Goal: Task Accomplishment & Management: Use online tool/utility

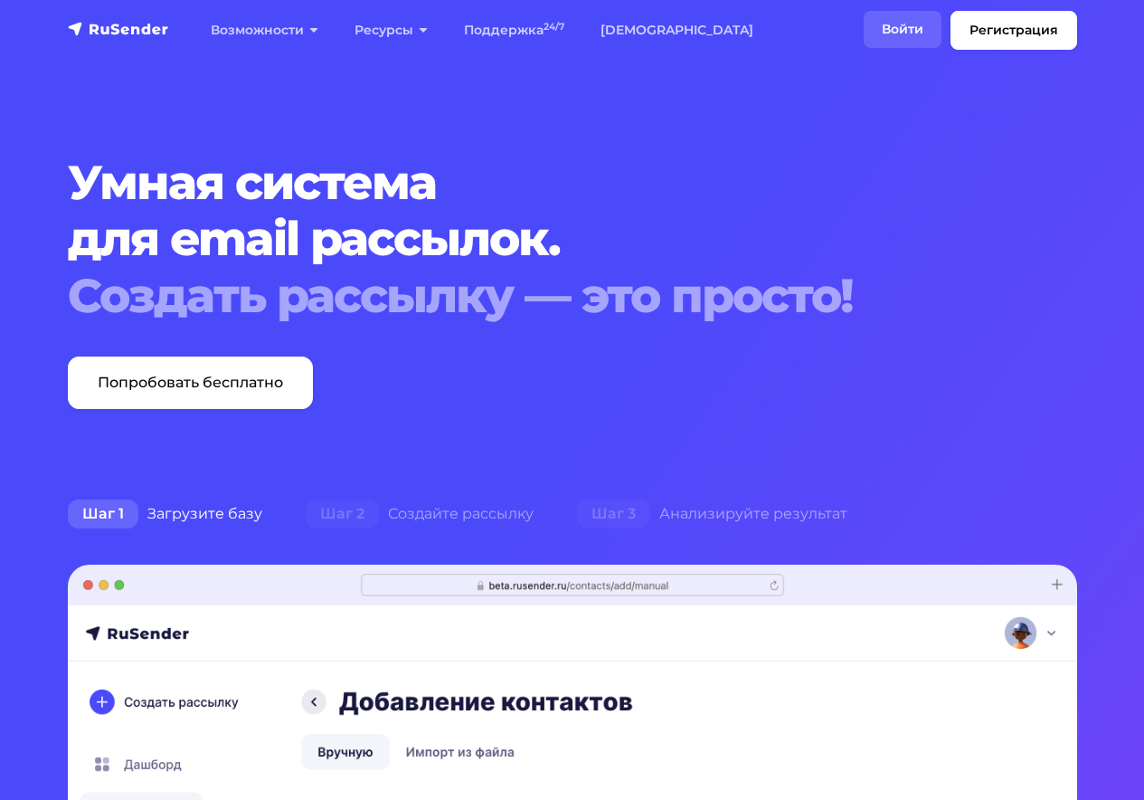
click at [888, 18] on link "Войти" at bounding box center [903, 29] width 78 height 37
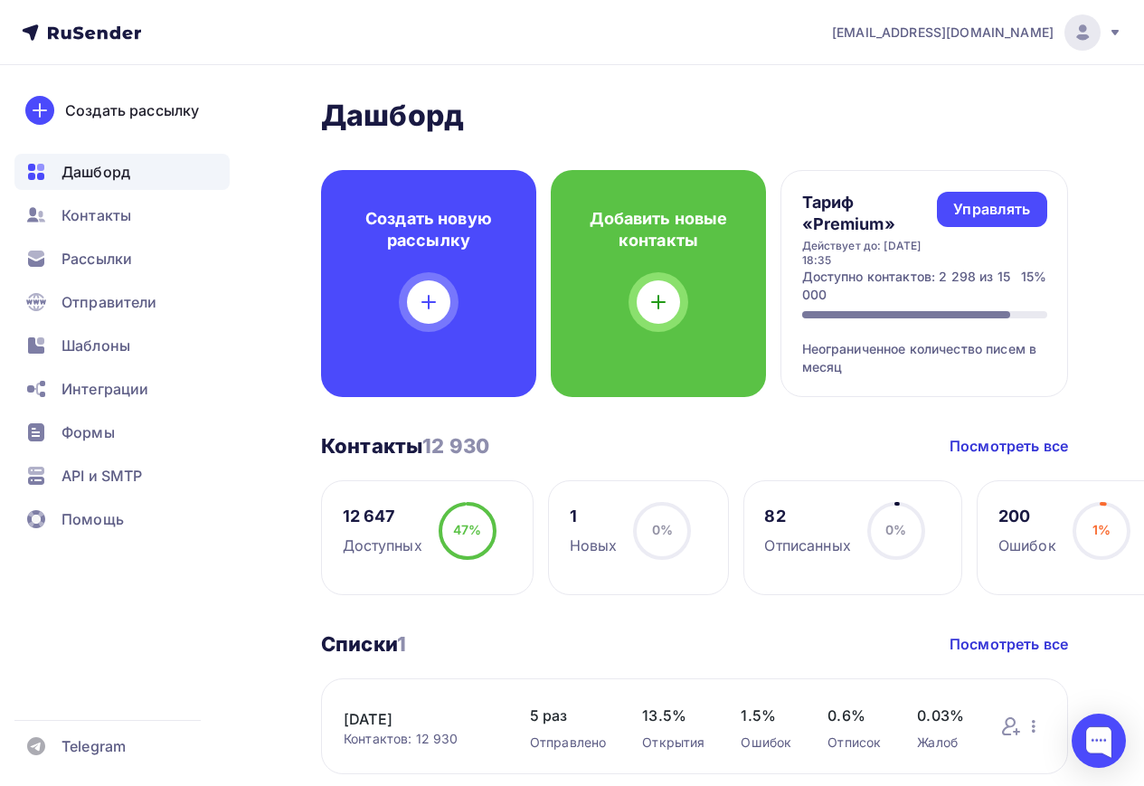
click at [156, 177] on div "Дашборд" at bounding box center [121, 172] width 215 height 36
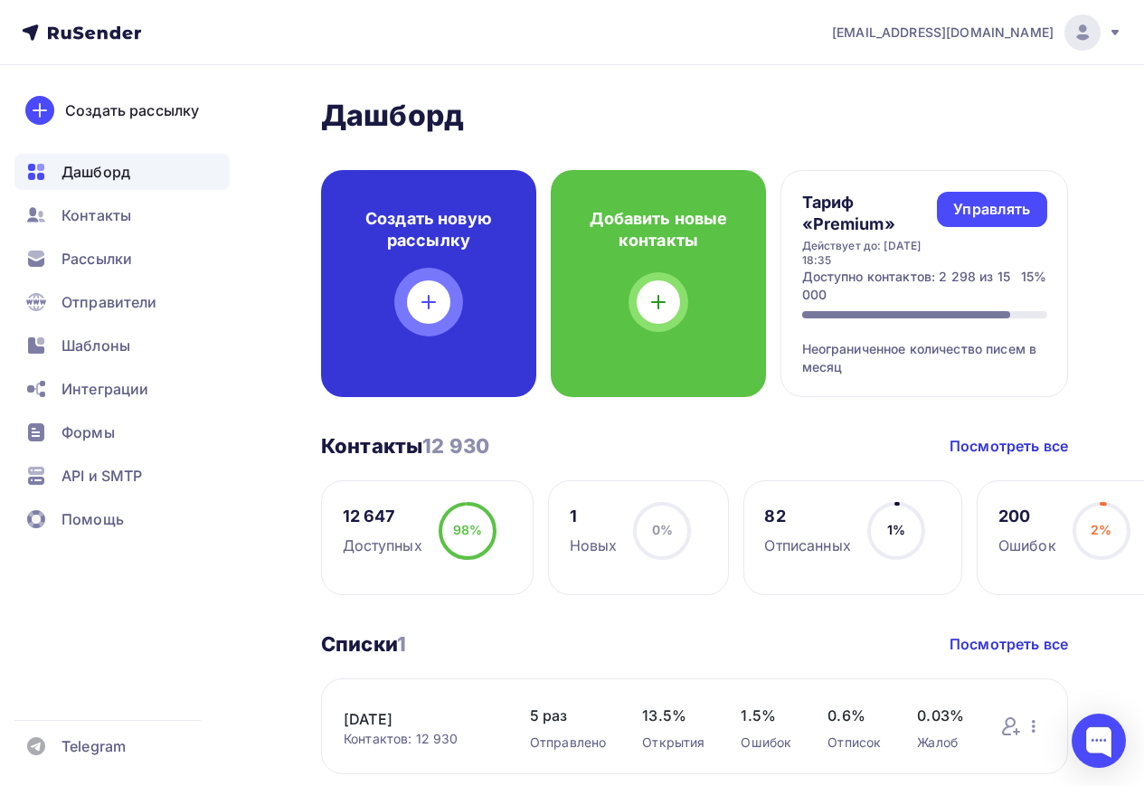
click at [427, 321] on div at bounding box center [428, 301] width 43 height 43
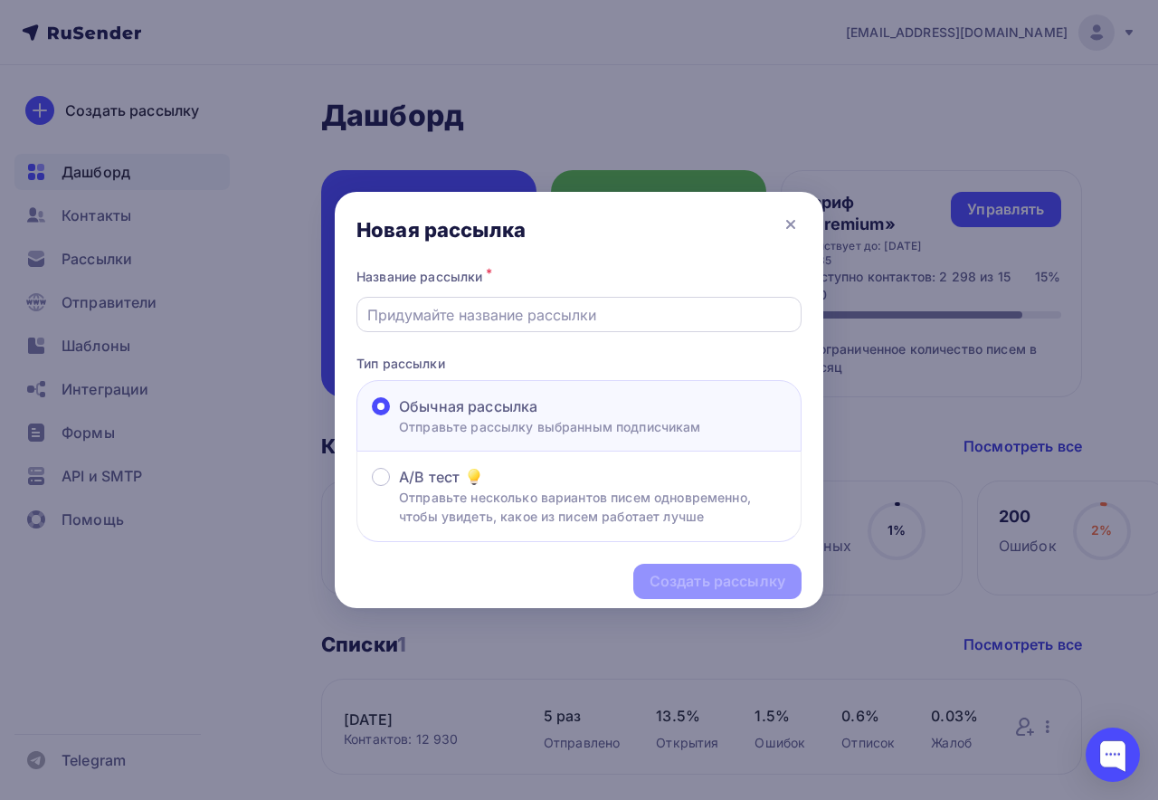
click at [606, 315] on input "text" at bounding box center [579, 315] width 424 height 22
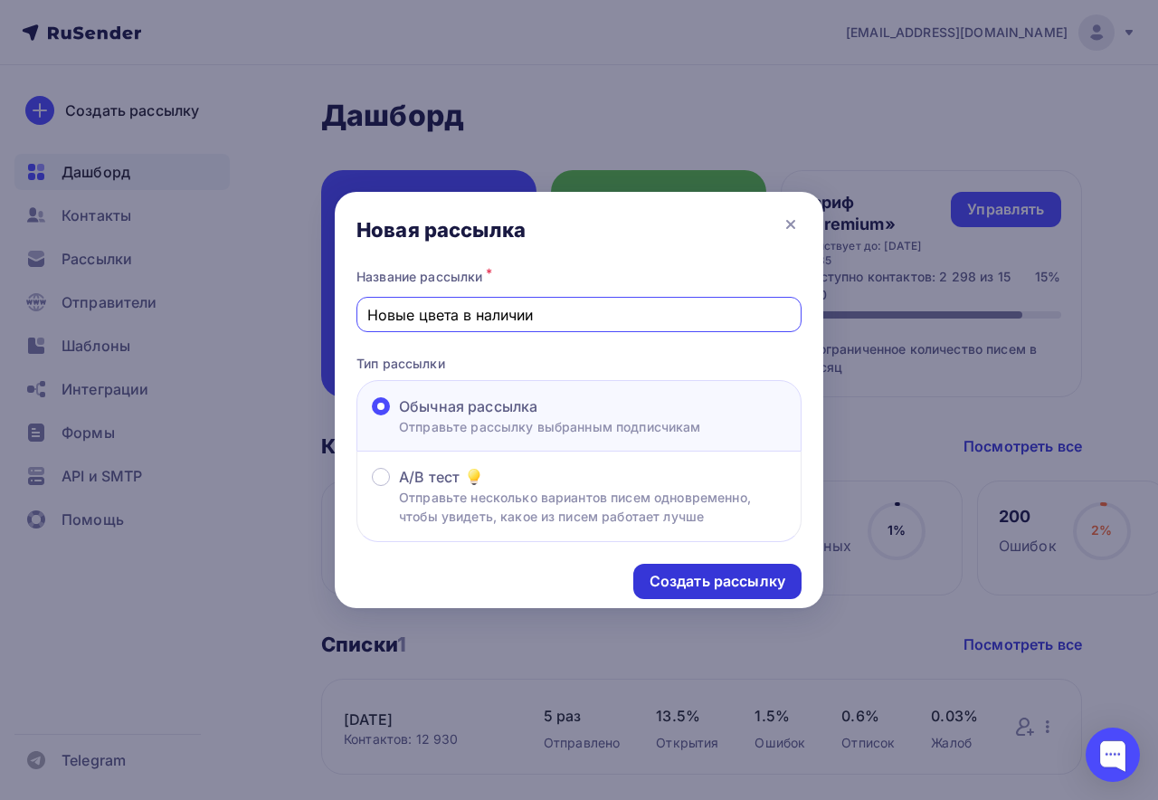
type input "Новые цвета в наличии"
click at [695, 582] on div "Создать рассылку" at bounding box center [718, 581] width 136 height 21
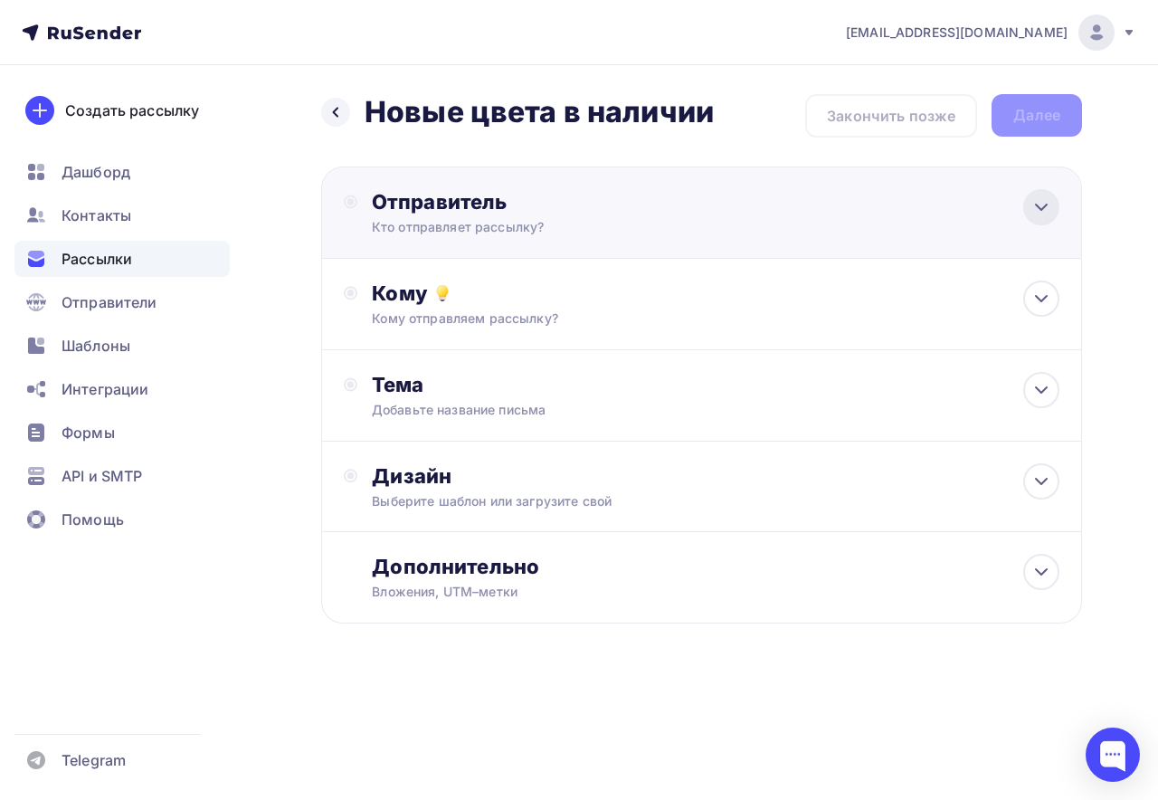
click at [1032, 211] on icon at bounding box center [1041, 207] width 22 height 22
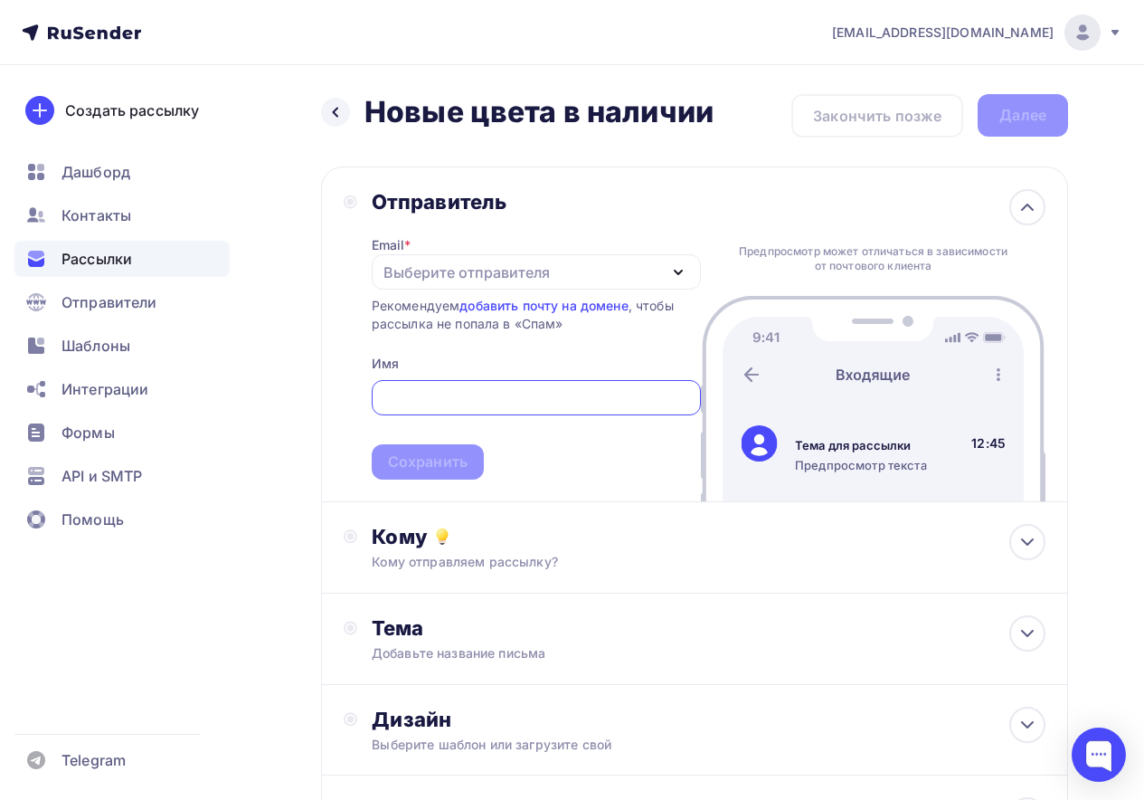
click at [508, 267] on div "Выберите отправителя" at bounding box center [467, 272] width 166 height 22
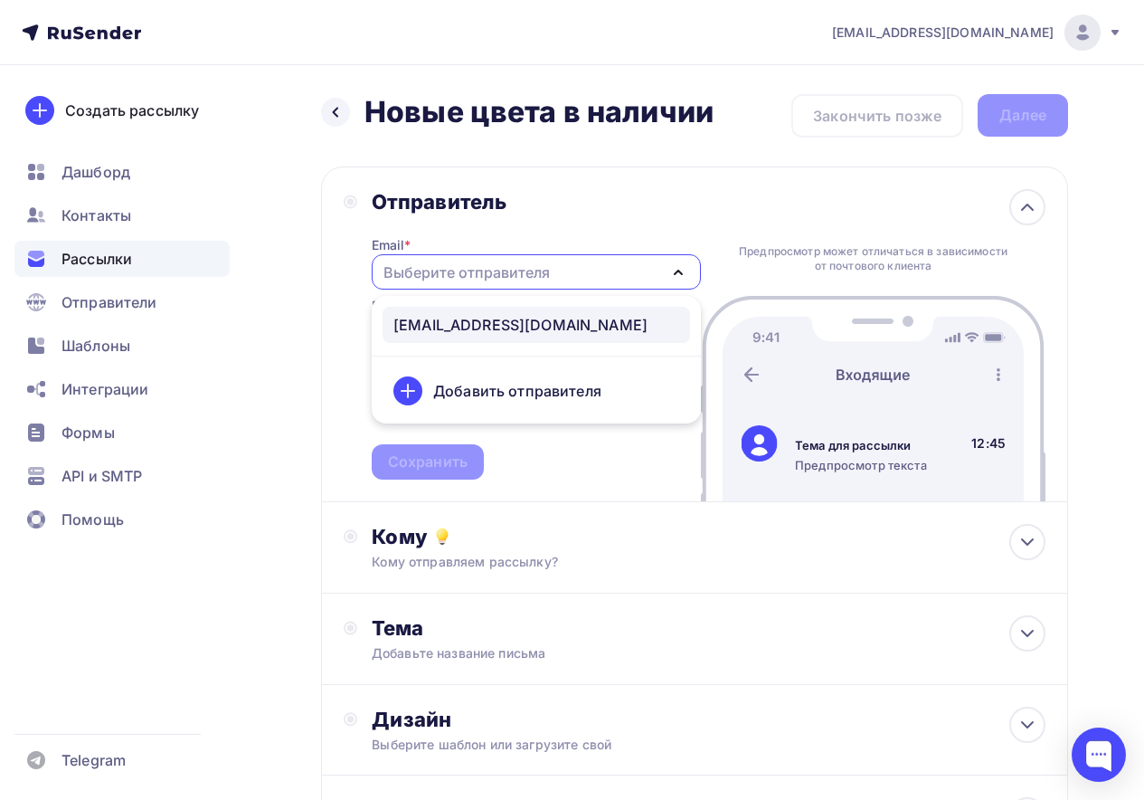
click at [501, 324] on div "magaz@bhf-shop.ru" at bounding box center [521, 325] width 254 height 22
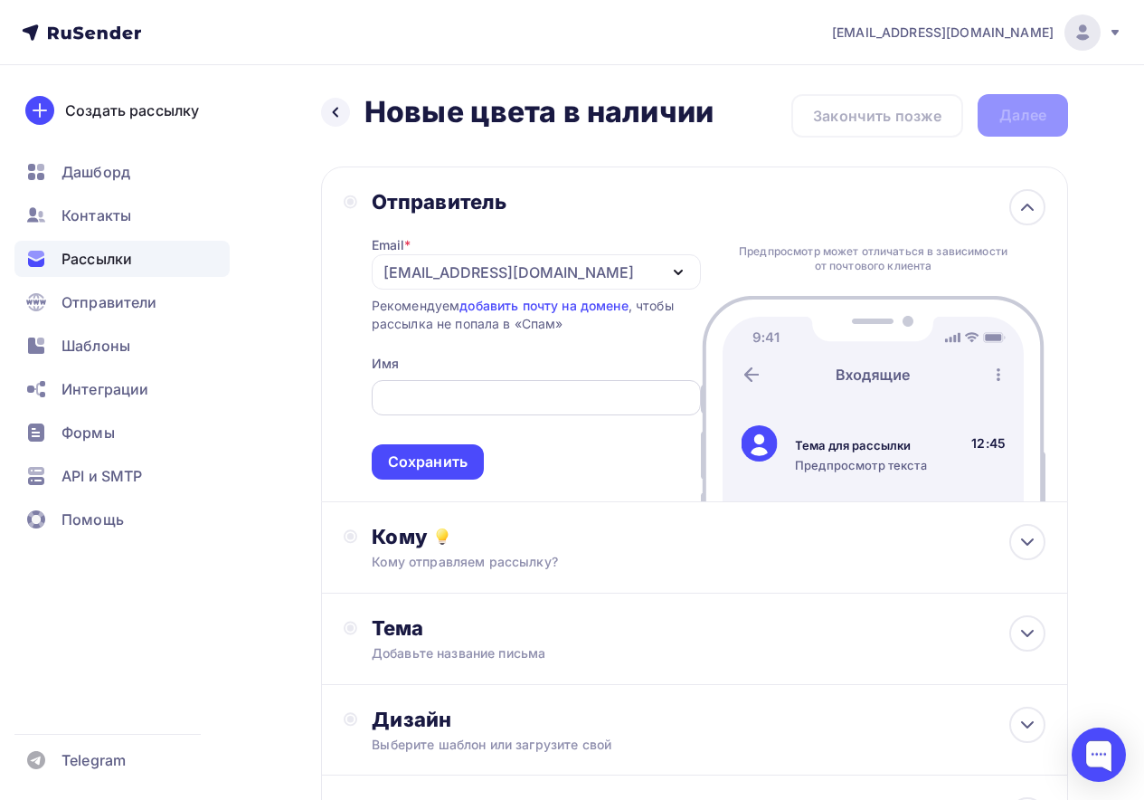
click at [486, 387] on input "text" at bounding box center [536, 398] width 309 height 22
paste input "magaz@bhf-shop.ru"
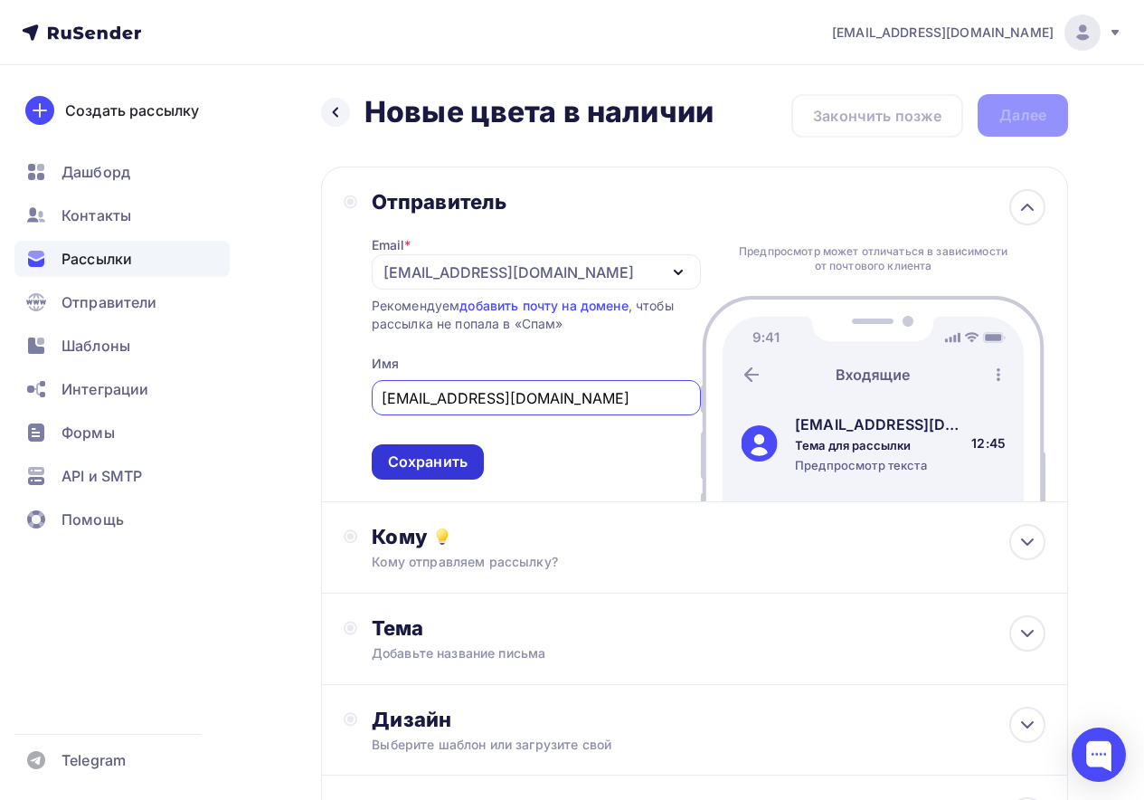
type input "magaz@bhf-shop.ru"
click at [435, 457] on div "Сохранить" at bounding box center [428, 461] width 80 height 21
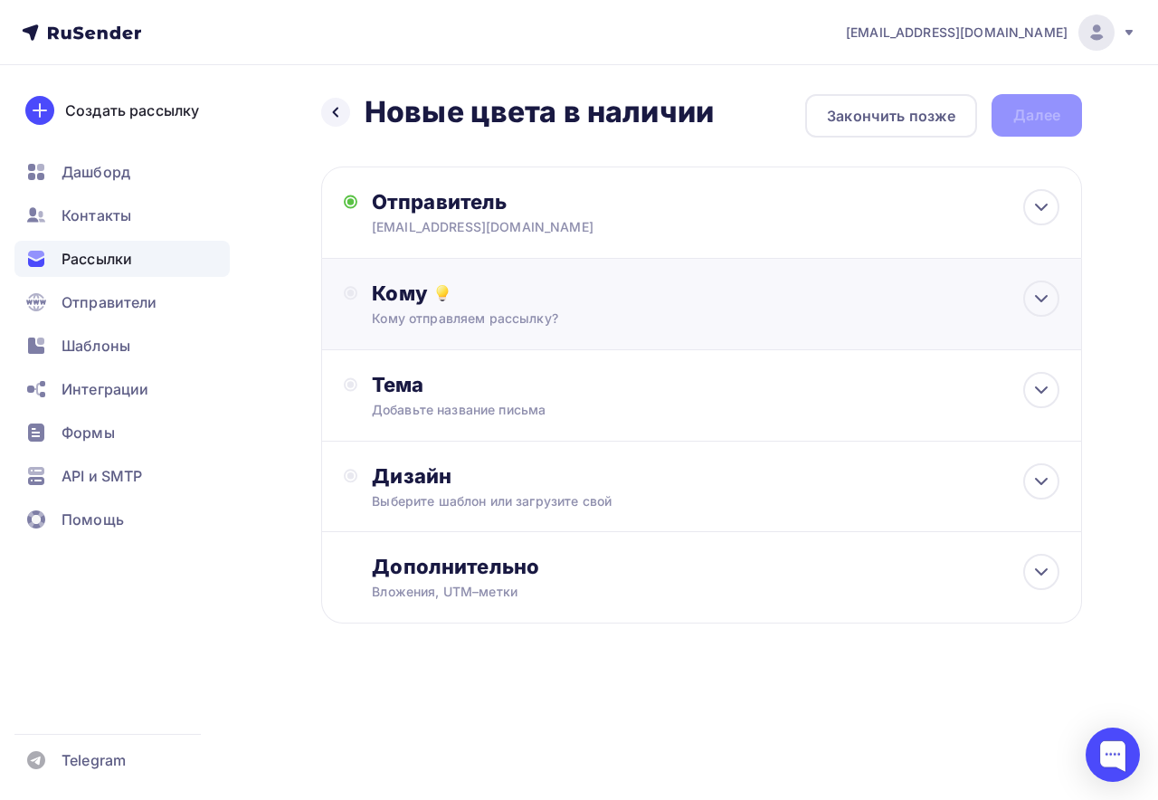
click at [1021, 311] on div "Кому Кому отправляем рассылку? Списки получателей Выберите список Все списки id…" at bounding box center [716, 303] width 688 height 47
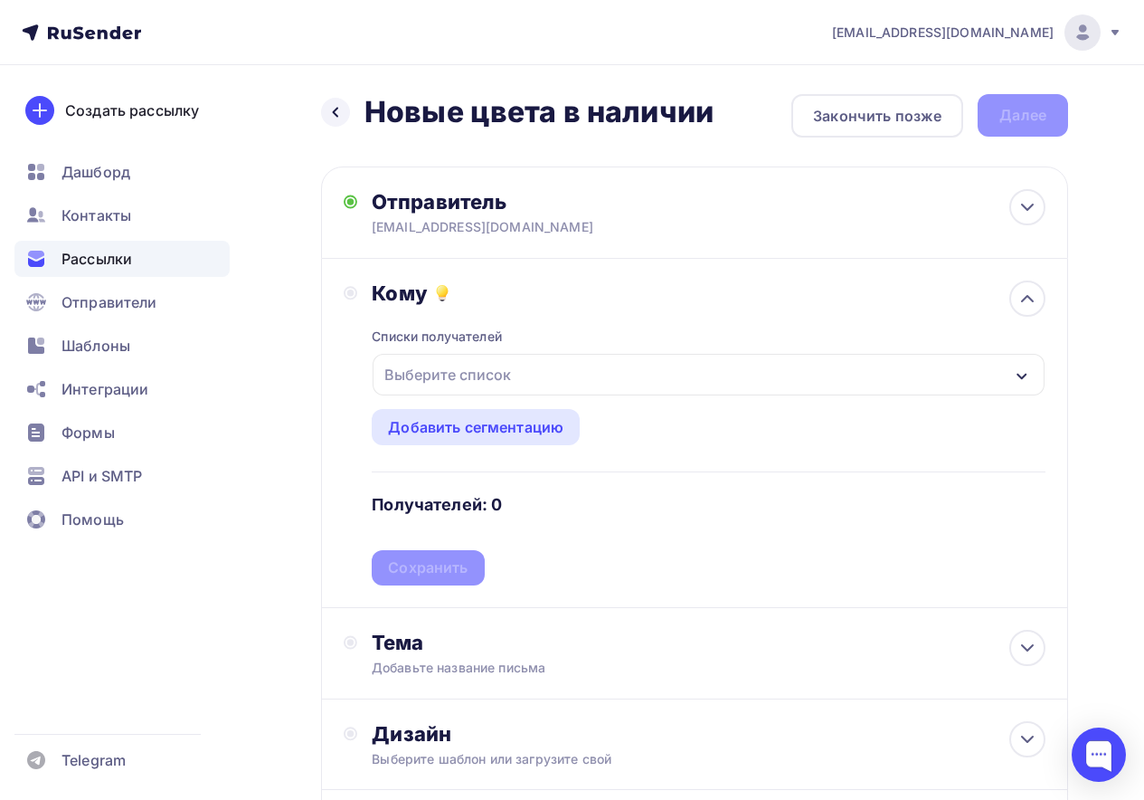
click at [423, 372] on div "Выберите список" at bounding box center [447, 374] width 141 height 33
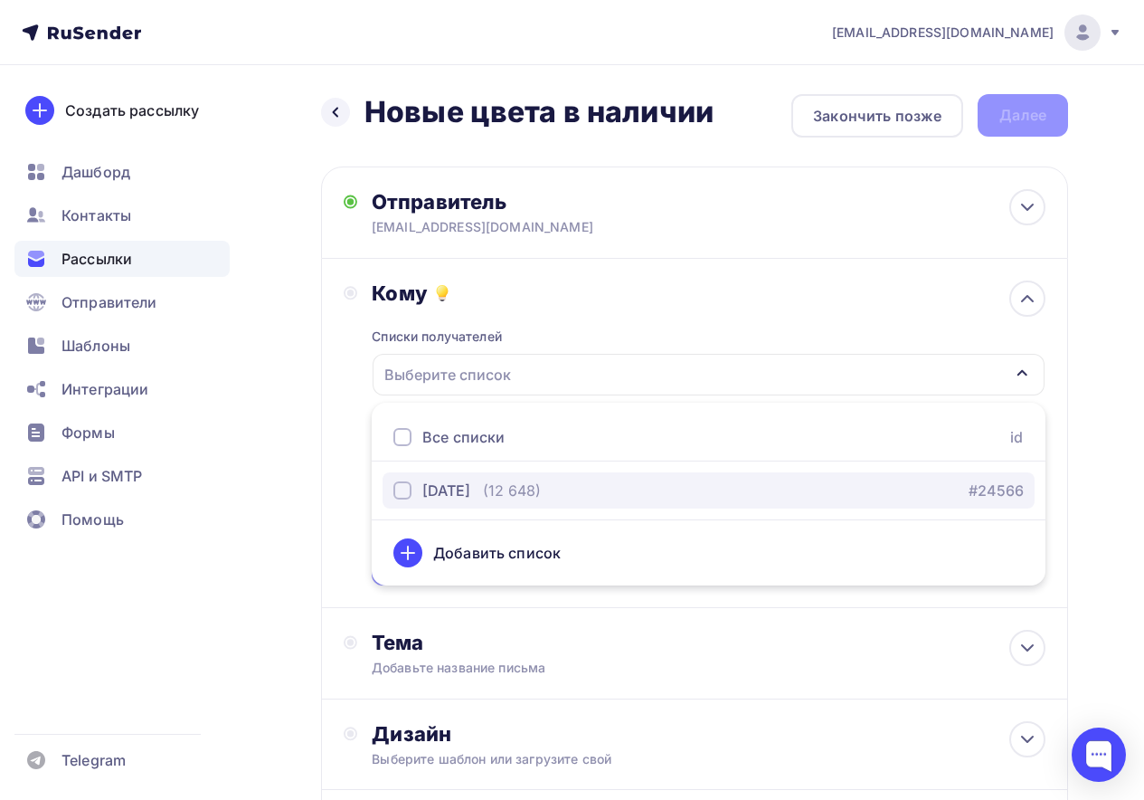
click at [404, 489] on div "button" at bounding box center [403, 490] width 18 height 18
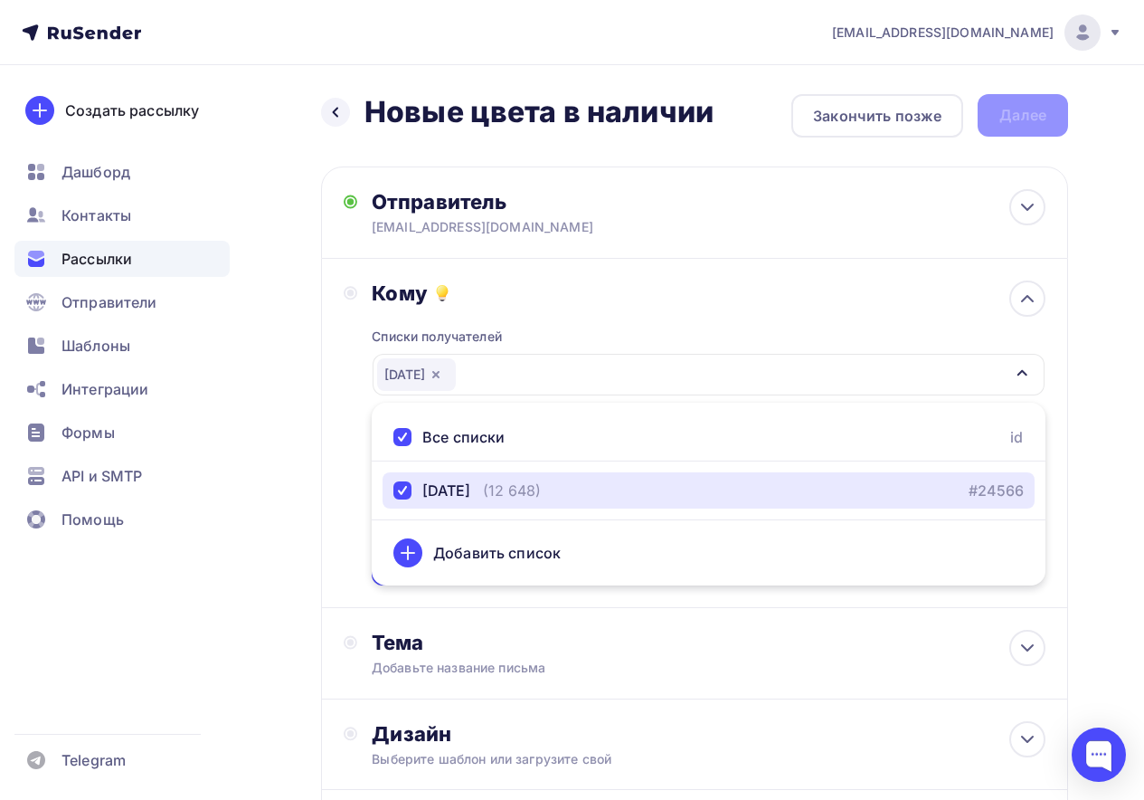
click at [1026, 373] on icon "button" at bounding box center [1022, 373] width 14 height 14
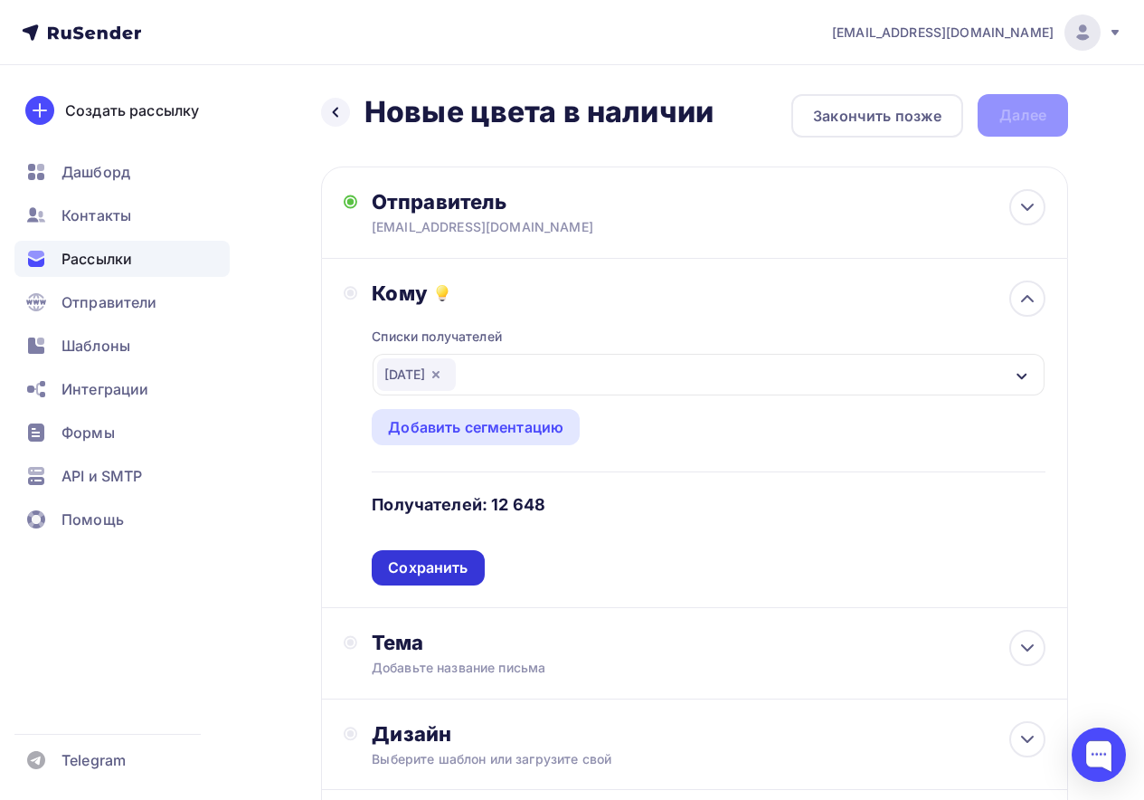
click at [418, 566] on div "Сохранить" at bounding box center [428, 567] width 80 height 21
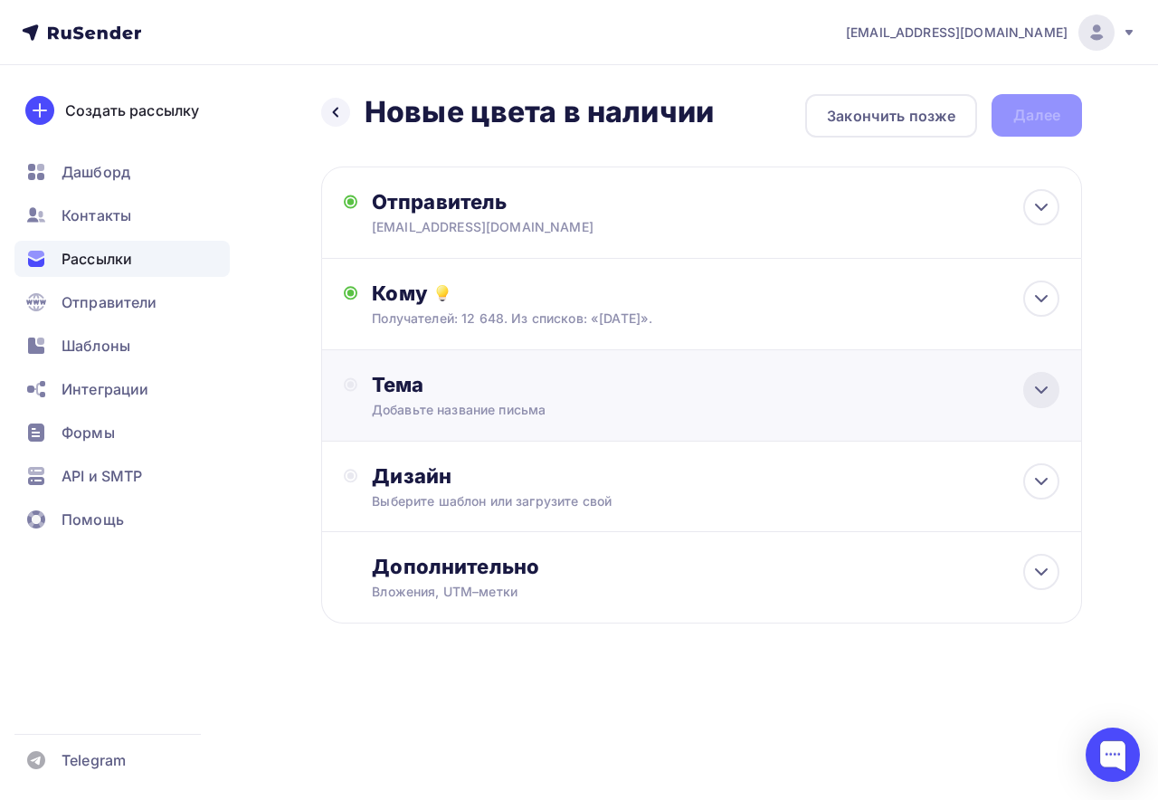
click at [1047, 402] on div at bounding box center [1041, 390] width 36 height 36
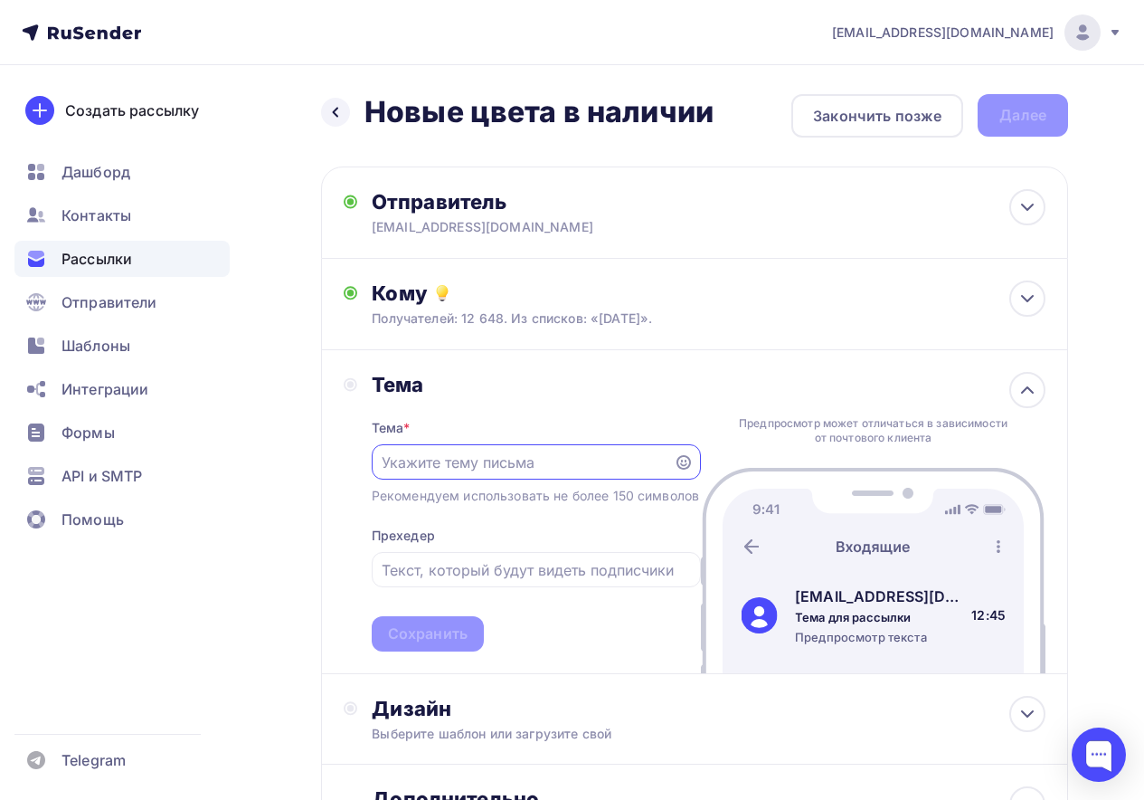
click at [525, 469] on input "text" at bounding box center [522, 462] width 281 height 22
type input "Новый цвет в наличии!"
click at [461, 566] on input "text" at bounding box center [536, 570] width 309 height 22
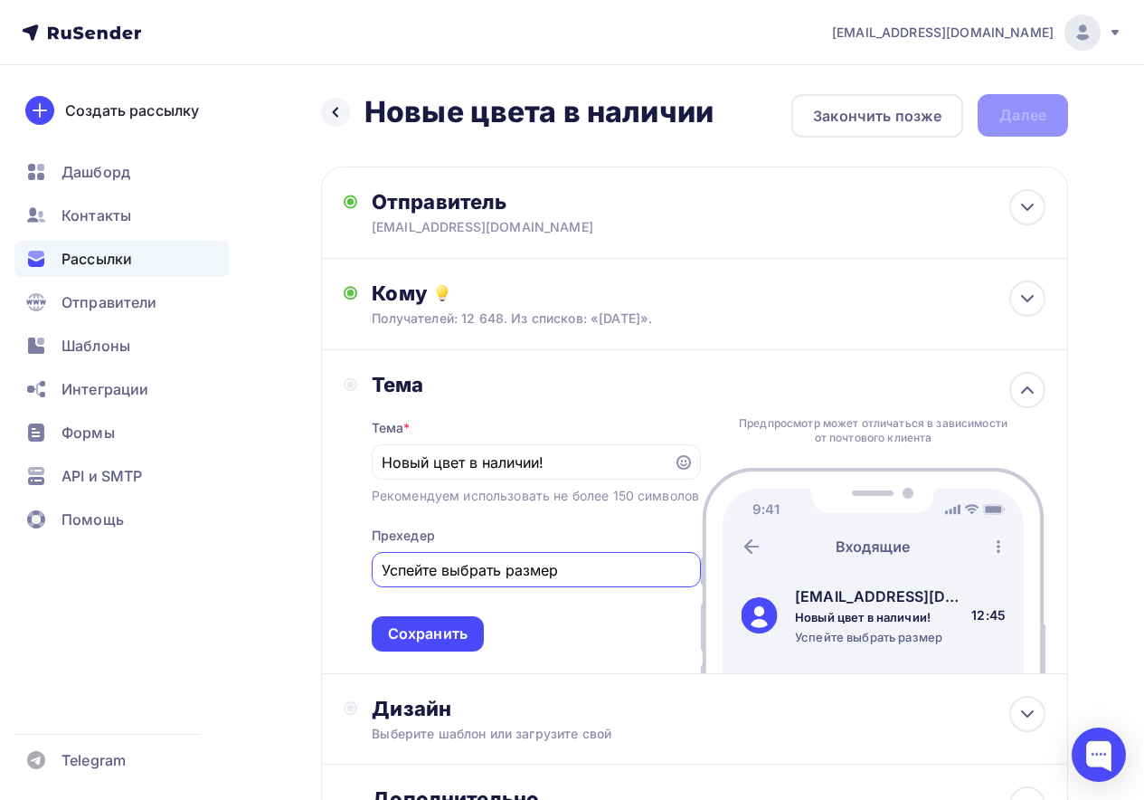
type input "Успейте выбрать размер"
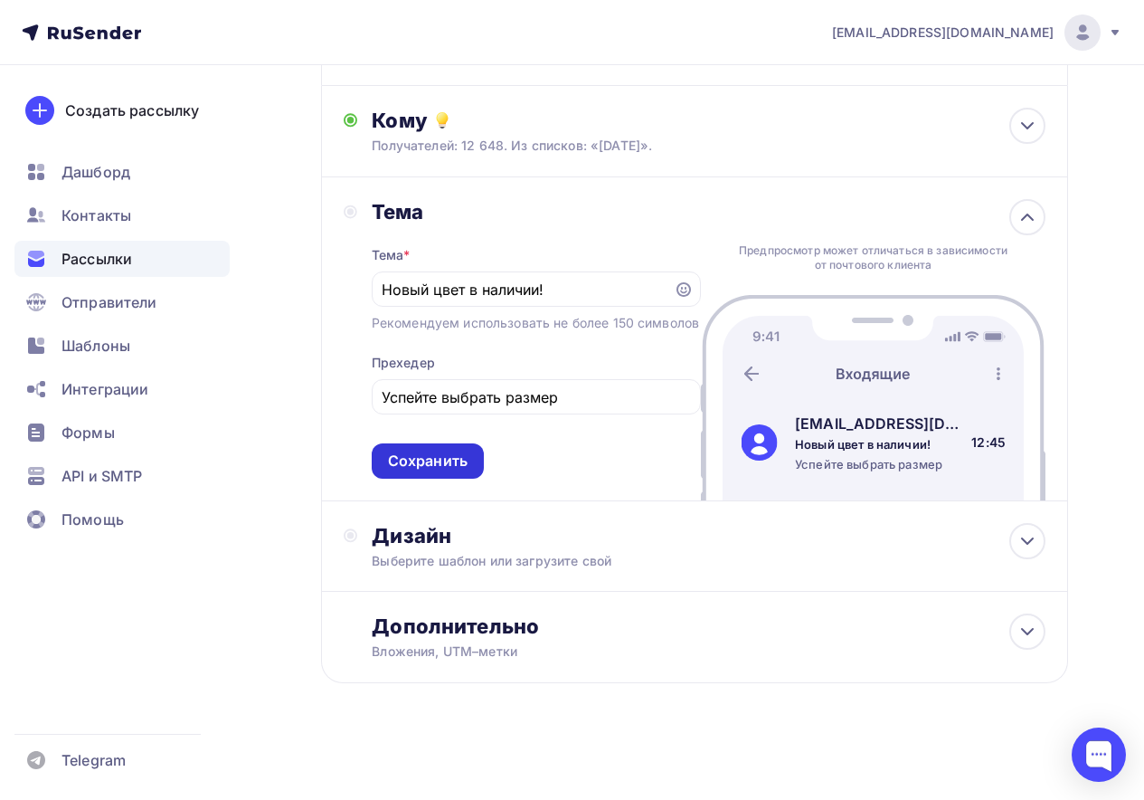
click at [419, 459] on div "Сохранить" at bounding box center [428, 461] width 80 height 21
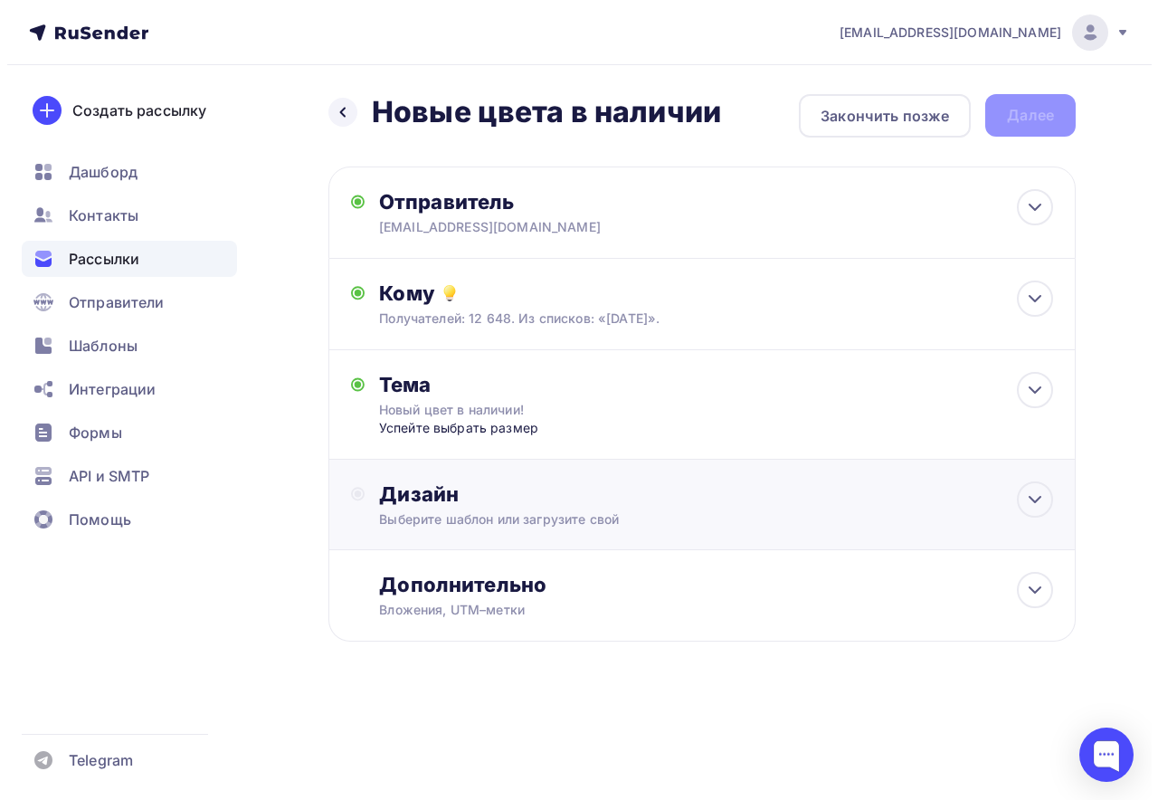
scroll to position [0, 0]
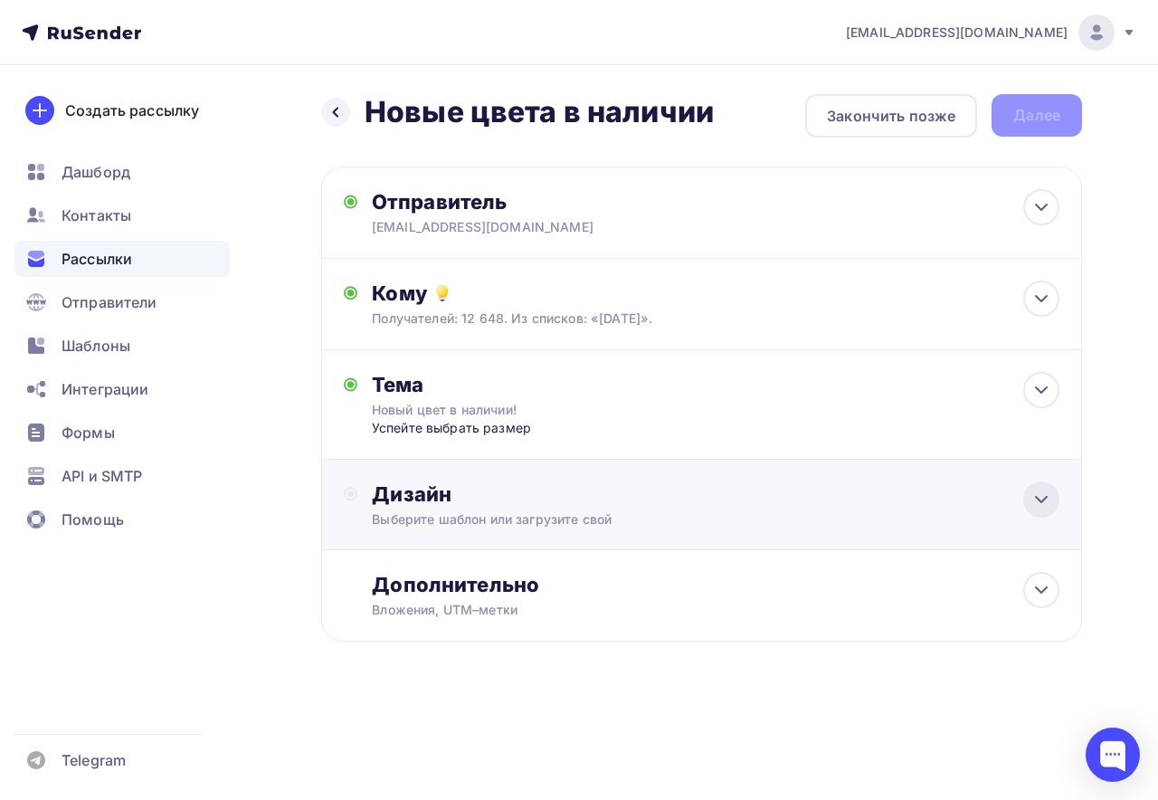
click at [1029, 497] on div at bounding box center [1041, 499] width 36 height 36
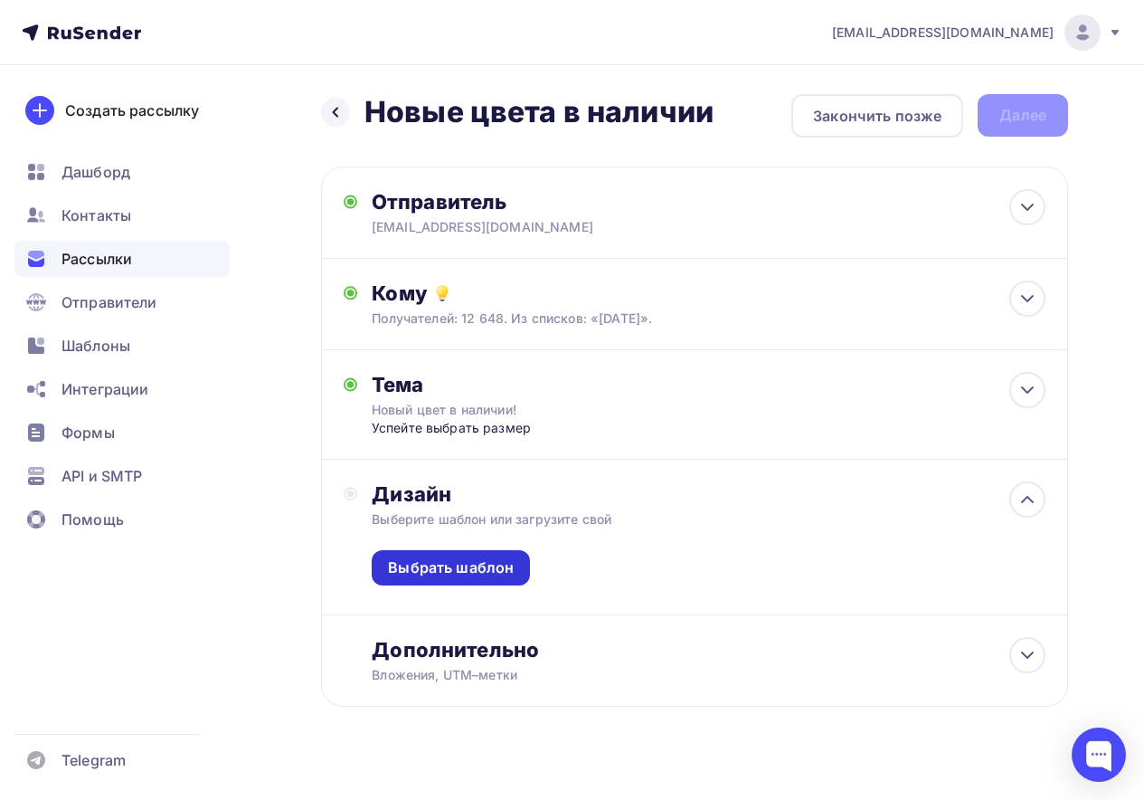
click at [461, 580] on div "Выбрать шаблон" at bounding box center [451, 567] width 158 height 35
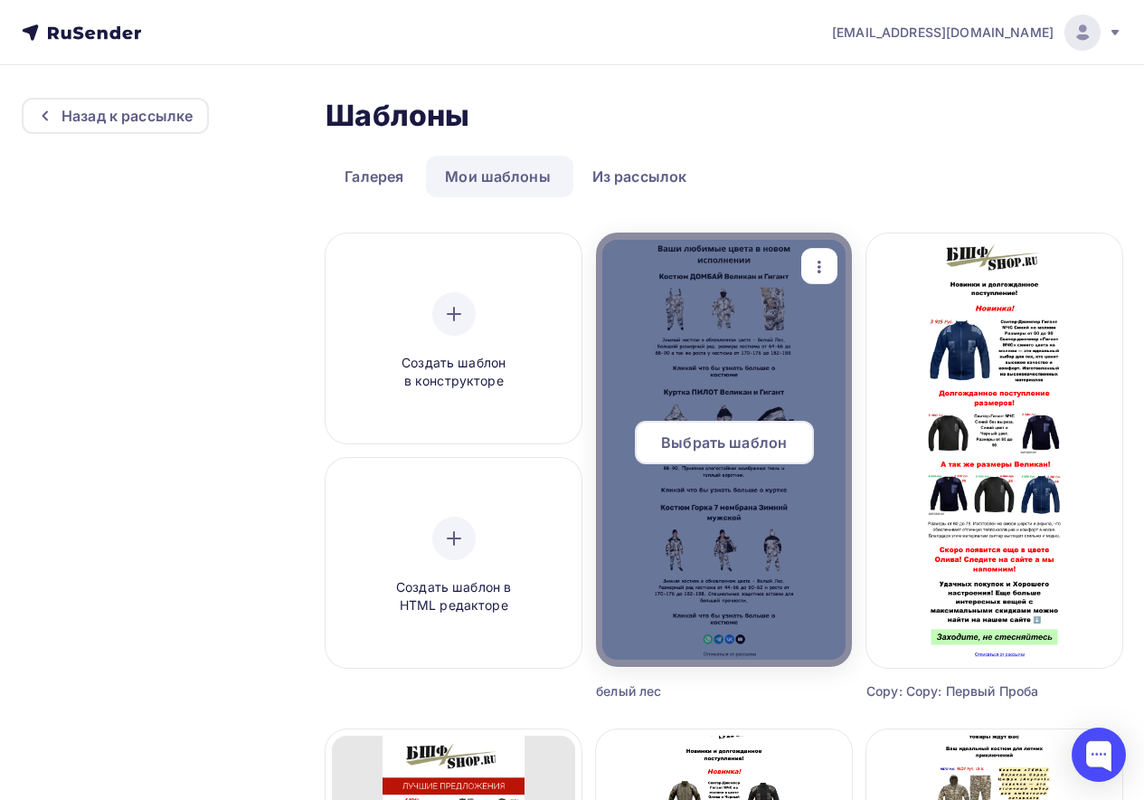
click at [714, 434] on span "Выбрать шаблон" at bounding box center [724, 443] width 126 height 22
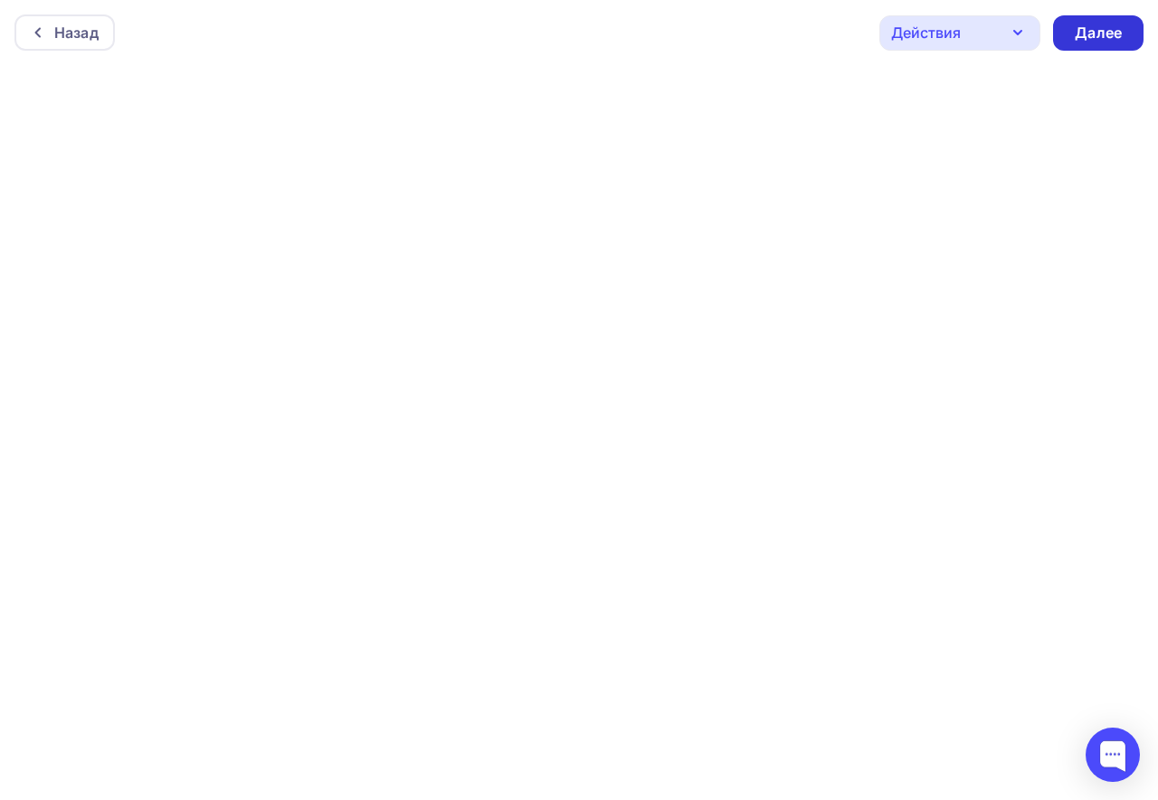
click at [1133, 43] on div "Далее" at bounding box center [1098, 32] width 90 height 35
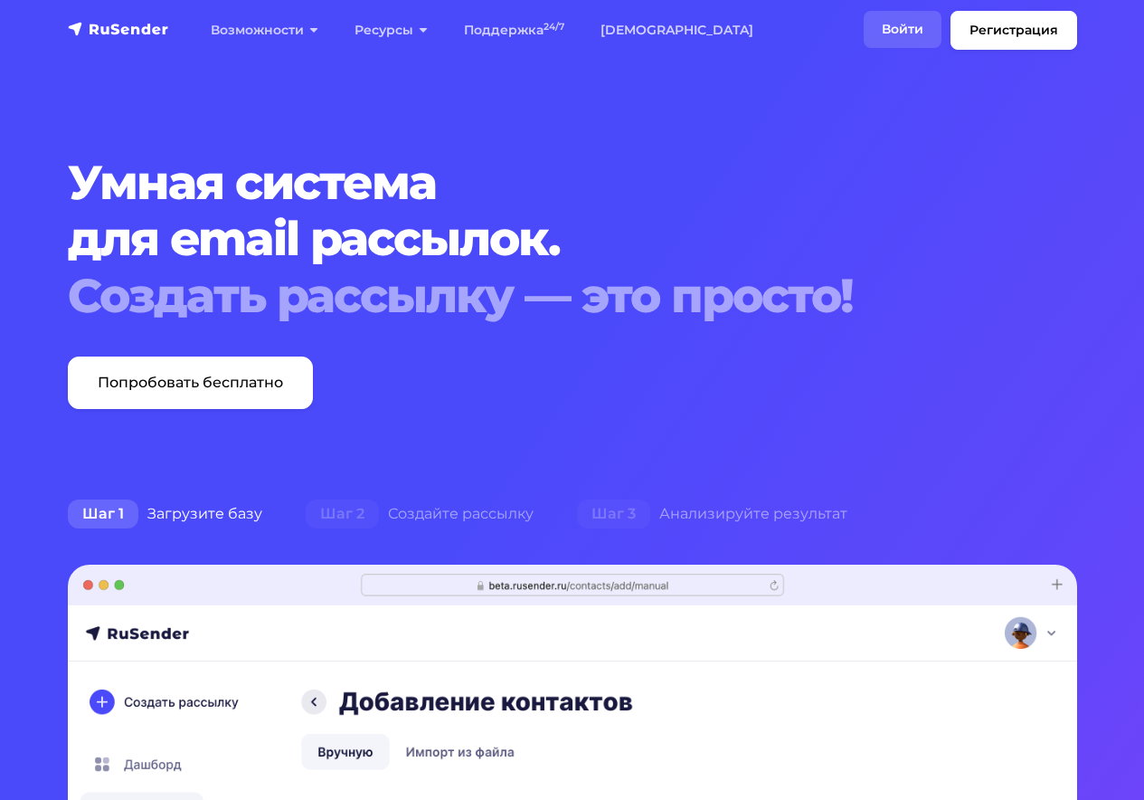
click at [894, 32] on link "Войти" at bounding box center [903, 29] width 78 height 37
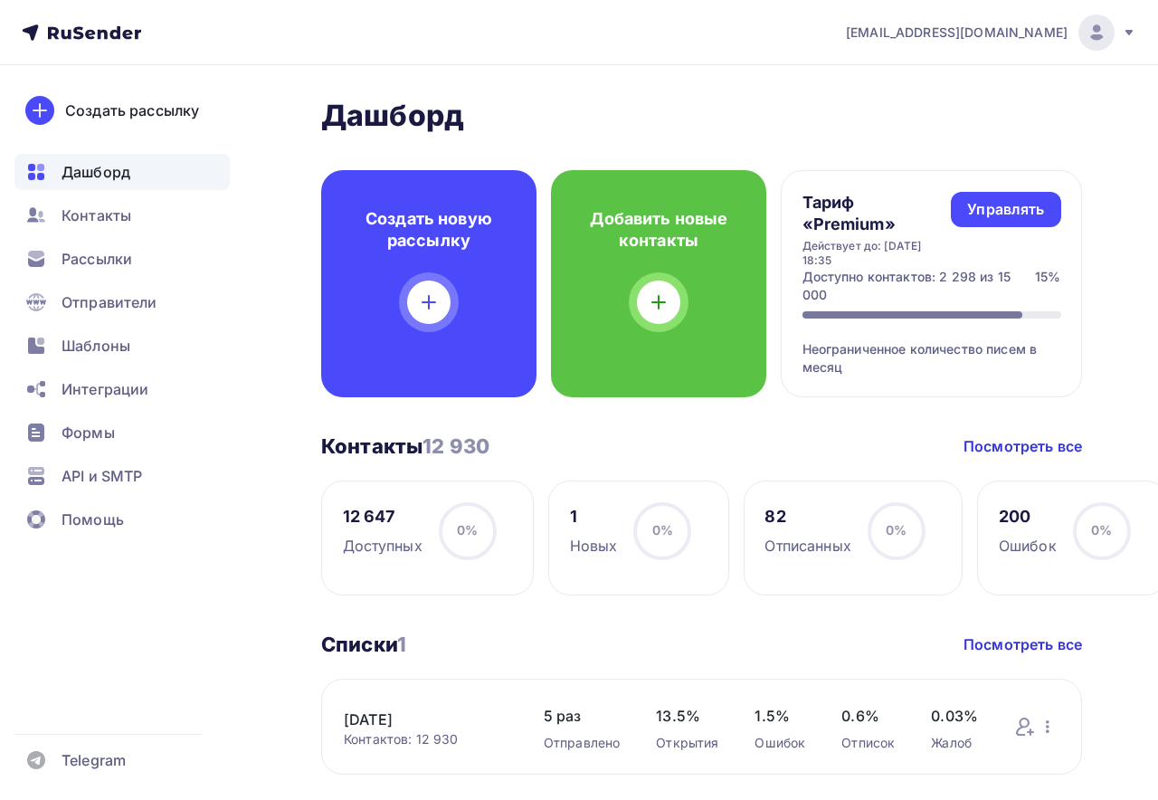
drag, startPoint x: 0, startPoint y: 0, endPoint x: 818, endPoint y: 445, distance: 931.2
click at [91, 259] on span "Рассылки" at bounding box center [97, 259] width 71 height 22
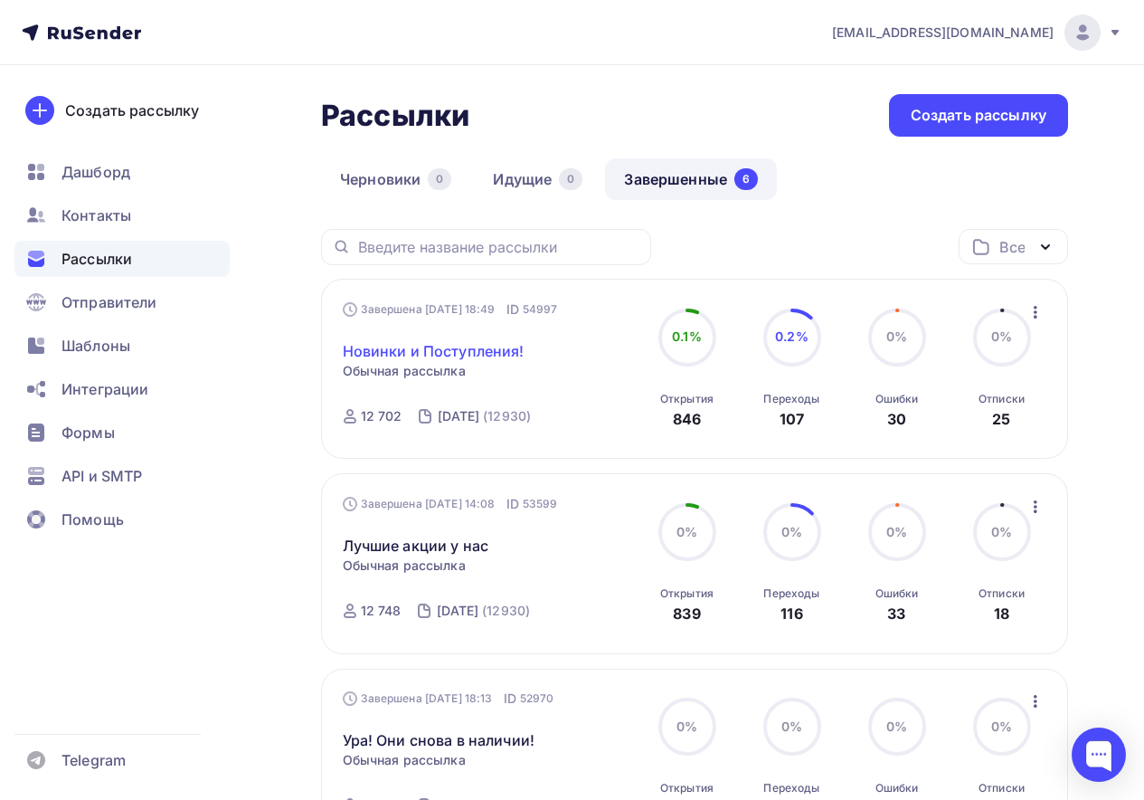
click at [416, 350] on link "Новинки и Поступления!" at bounding box center [434, 351] width 182 height 22
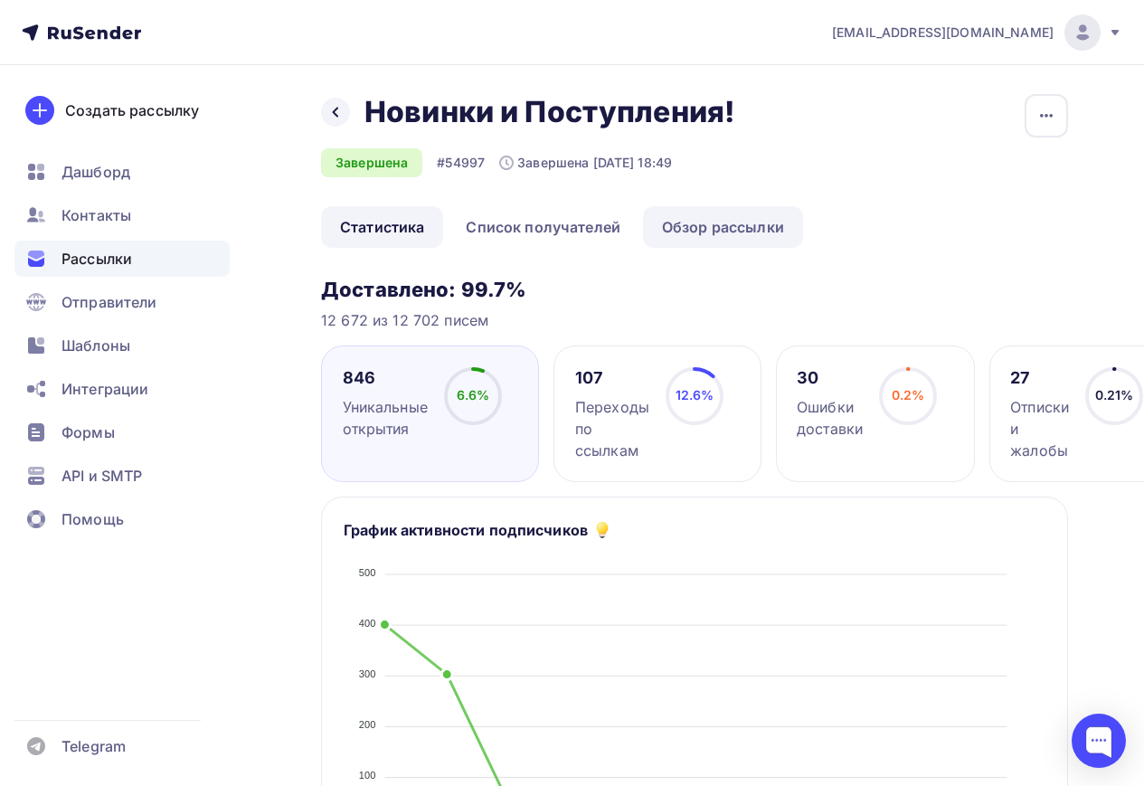
click at [657, 214] on link "Обзор рассылки" at bounding box center [723, 227] width 160 height 42
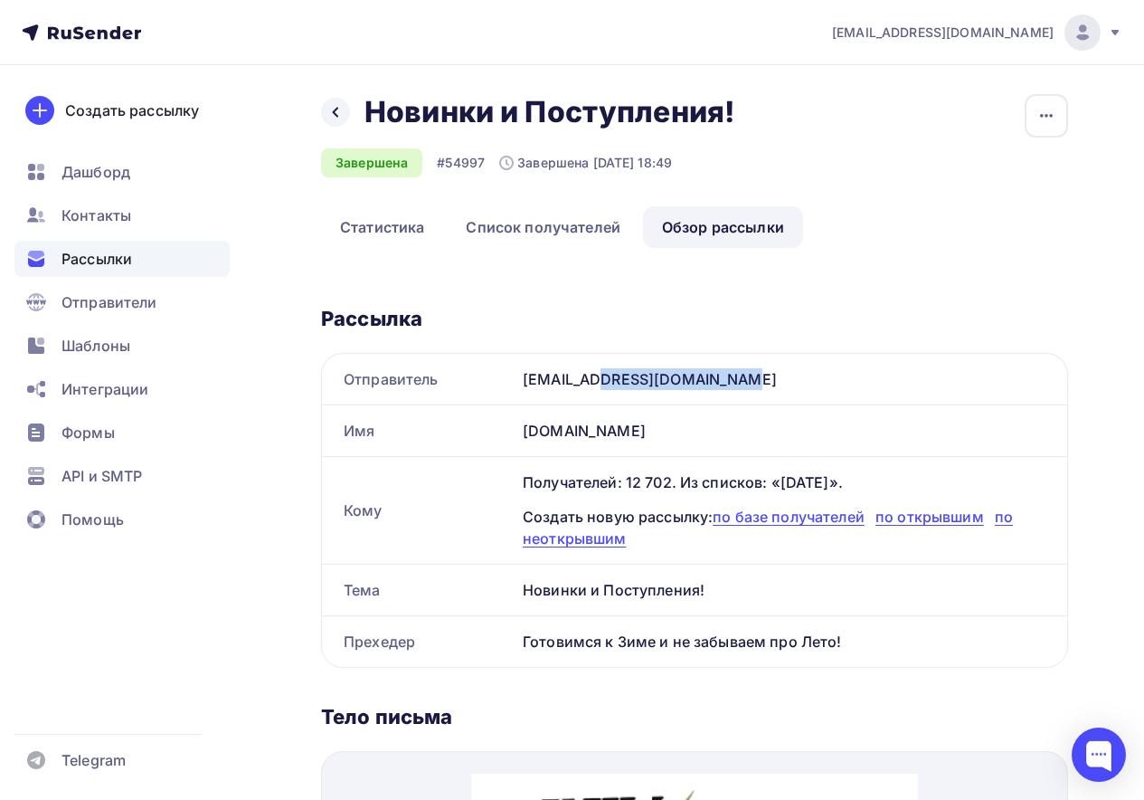
drag, startPoint x: 692, startPoint y: 383, endPoint x: 521, endPoint y: 390, distance: 171.1
click at [521, 390] on div "magaz@bhf-shop.ru" at bounding box center [792, 379] width 552 height 51
copy div "magaz@bhf-shop.ru"
